Goal: Task Accomplishment & Management: Use online tool/utility

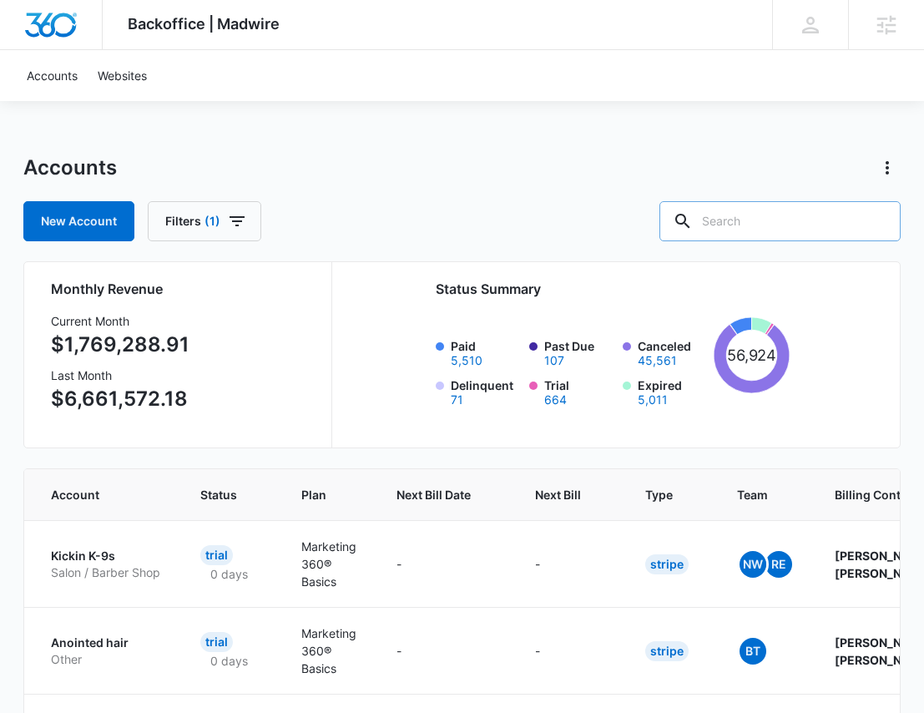
drag, startPoint x: 787, startPoint y: 226, endPoint x: 785, endPoint y: 218, distance: 8.7
click at [627, 222] on input "text" at bounding box center [779, 221] width 241 height 40
paste input "M337498"
type input "M337498"
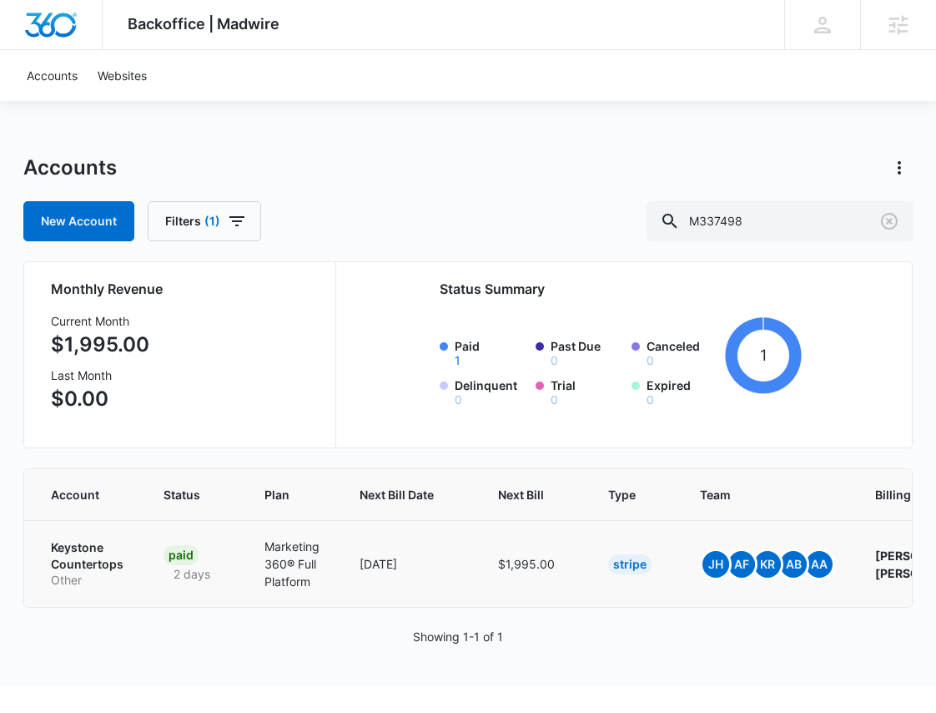
click at [83, 541] on p "Keystone Countertops" at bounding box center [87, 555] width 73 height 33
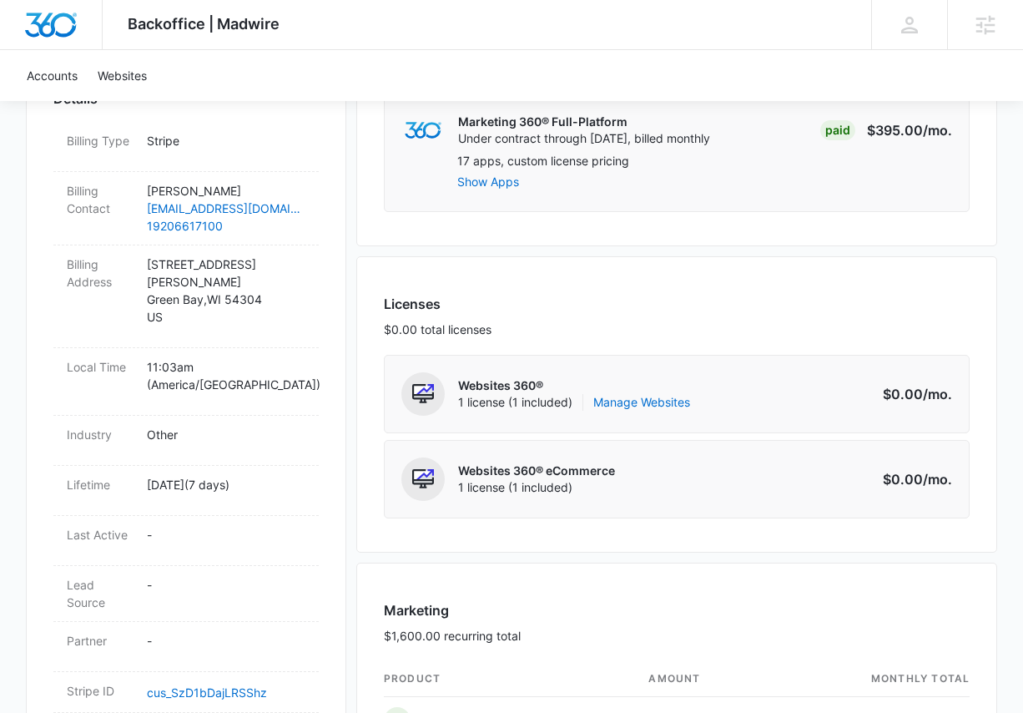
scroll to position [567, 0]
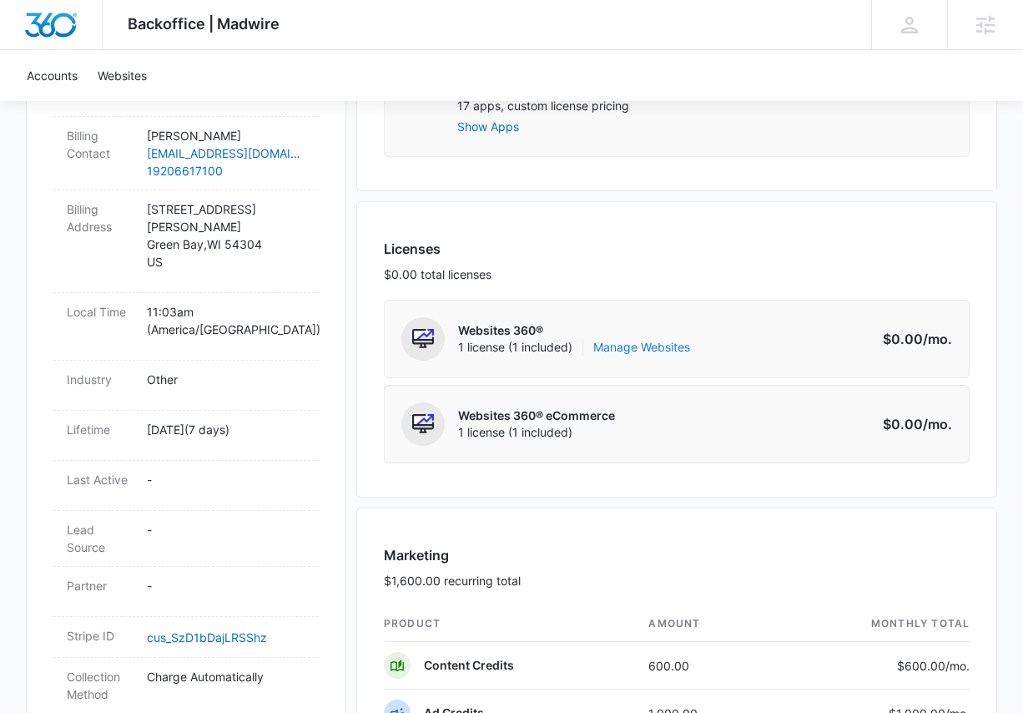
click at [627, 350] on link "Manage Websites" at bounding box center [641, 347] width 97 height 17
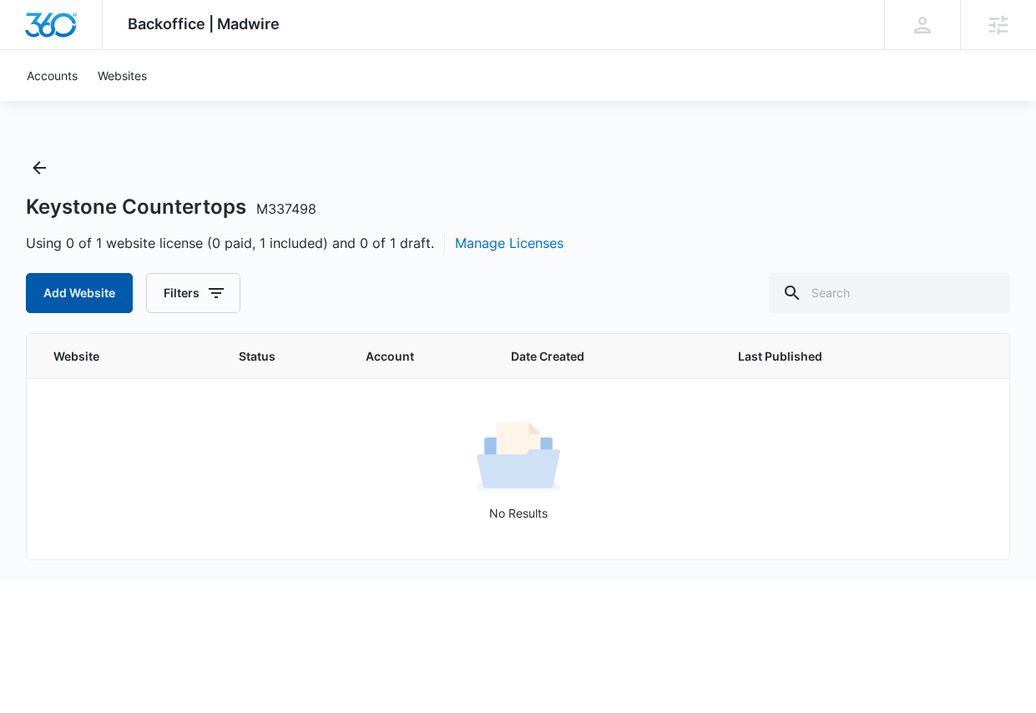
click at [58, 290] on button "Add Website" at bounding box center [79, 293] width 107 height 40
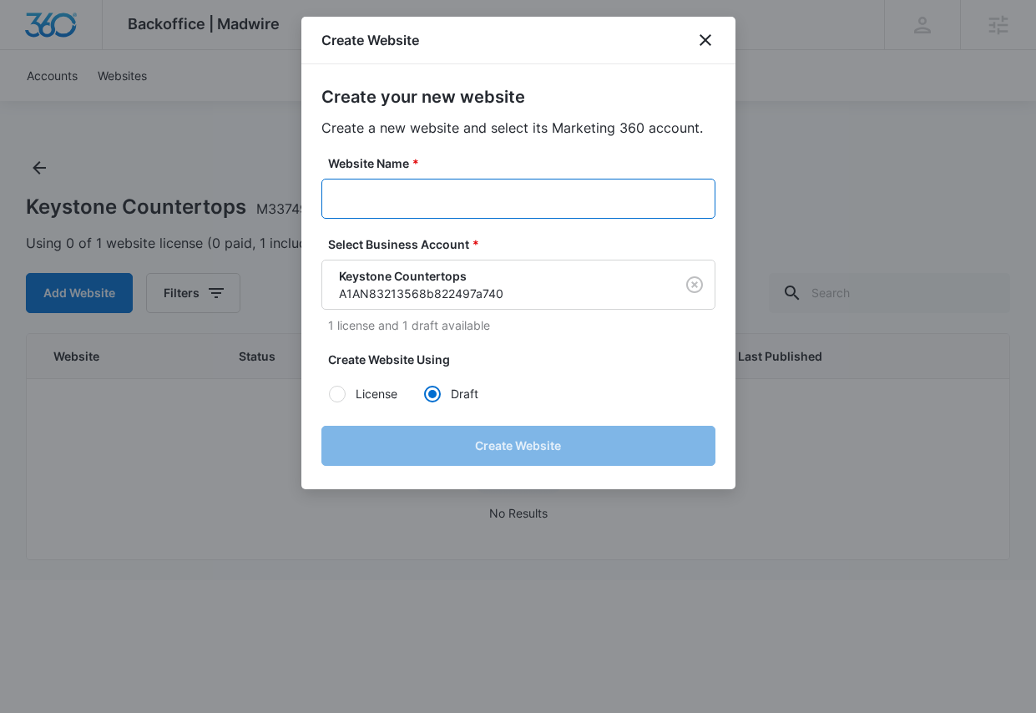
click at [474, 195] on input "Website Name *" at bounding box center [518, 199] width 394 height 40
paste input "M337498"
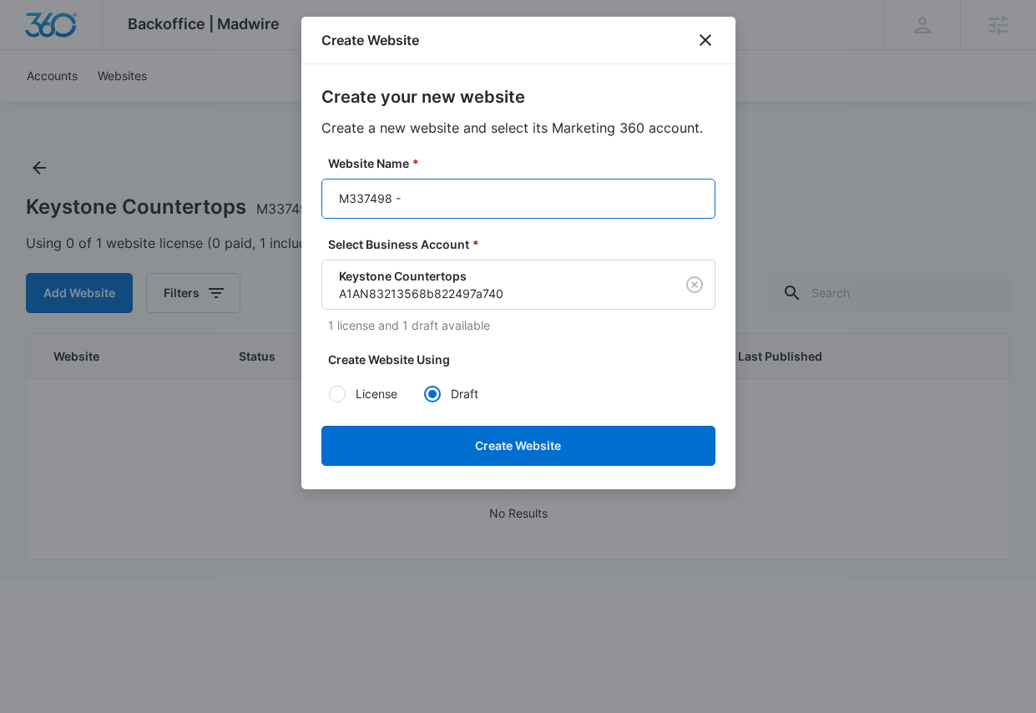
paste input "Keystone Countertops"
type input "M337498 - Keystone Countertops"
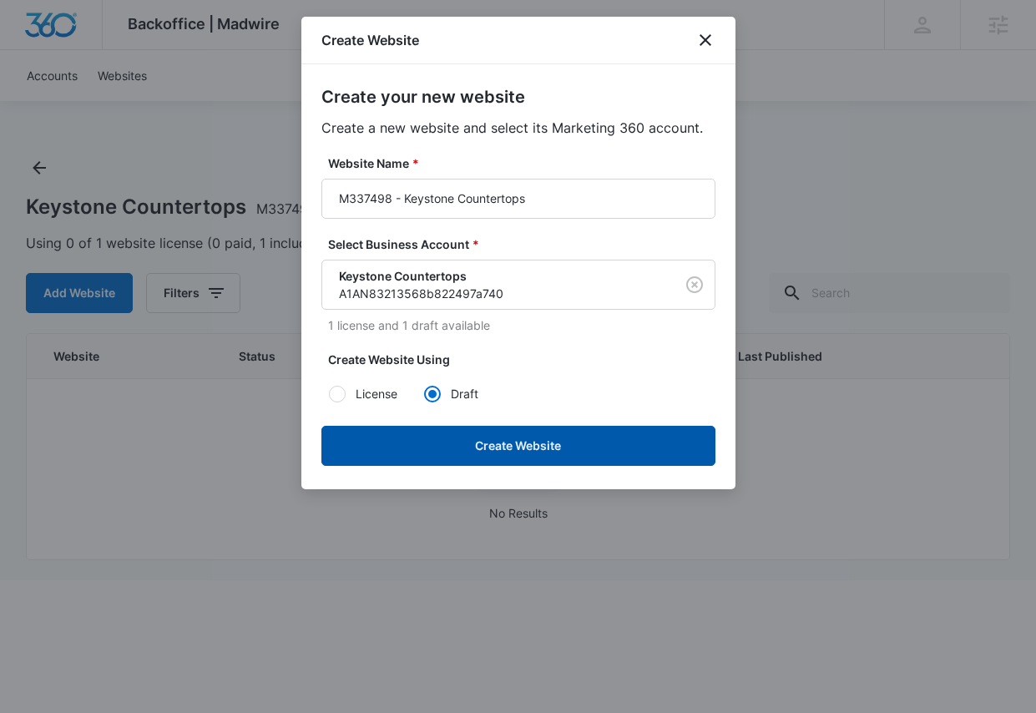
click at [509, 446] on button "Create Website" at bounding box center [518, 446] width 394 height 40
